Goal: Transaction & Acquisition: Purchase product/service

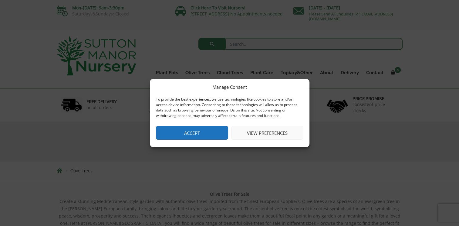
click at [256, 133] on button "View preferences" at bounding box center [267, 133] width 72 height 14
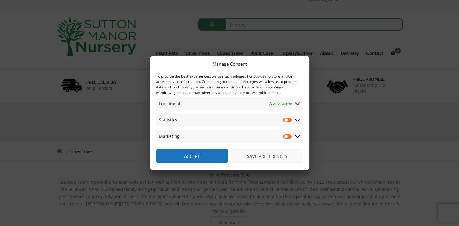
scroll to position [30, 0]
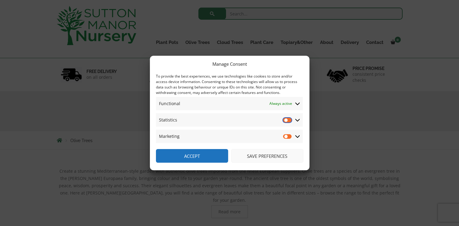
click at [288, 120] on input "Statistics" at bounding box center [287, 120] width 9 height 6
click at [284, 120] on input "Statistics" at bounding box center [287, 120] width 9 height 6
checkbox input "false"
click at [297, 120] on icon at bounding box center [297, 119] width 5 height 5
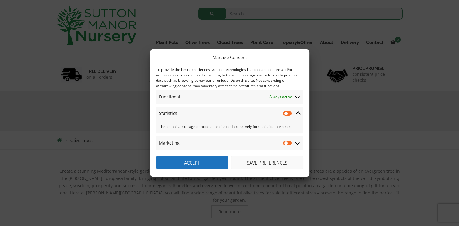
click at [262, 120] on div "The technical storage or access that is used exclusively for statistical purpos…" at bounding box center [229, 126] width 147 height 13
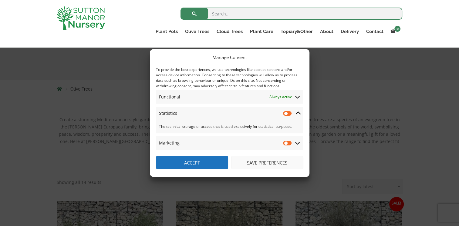
scroll to position [121, 0]
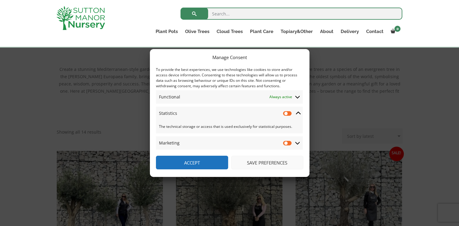
click at [257, 159] on button "Save preferences" at bounding box center [267, 163] width 72 height 14
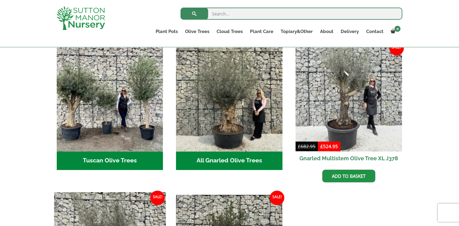
scroll to position [243, 0]
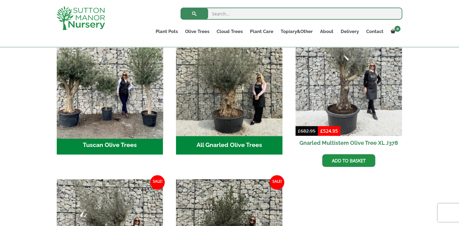
click at [115, 91] on img "Visit product category Tuscan Olive Trees" at bounding box center [110, 83] width 112 height 112
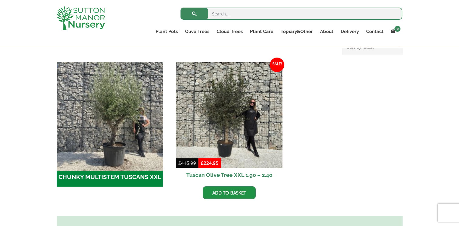
scroll to position [182, 0]
